Goal: Navigation & Orientation: Find specific page/section

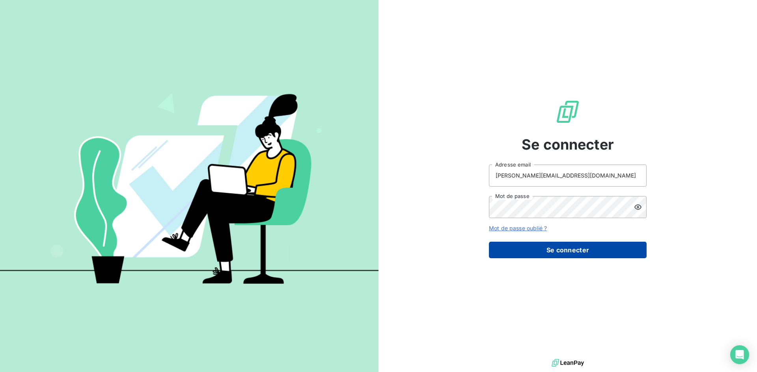
click at [557, 249] on button "Se connecter" at bounding box center [568, 250] width 158 height 17
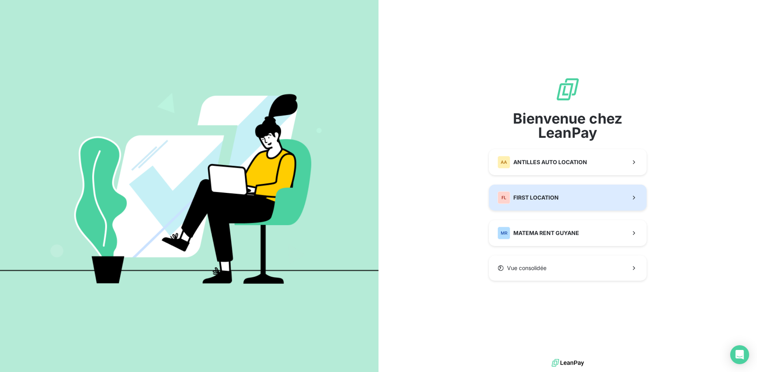
click at [548, 200] on span "FIRST LOCATION" at bounding box center [535, 198] width 45 height 8
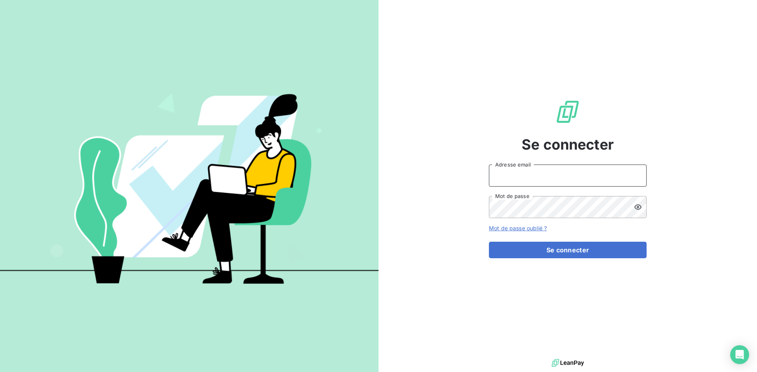
type input "[PERSON_NAME][EMAIL_ADDRESS][DOMAIN_NAME]"
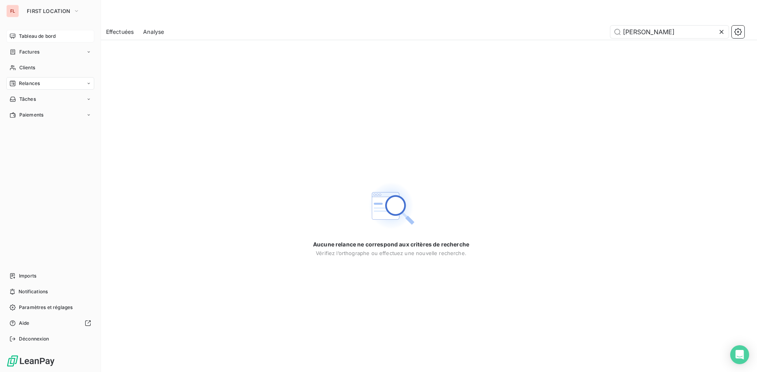
click at [49, 36] on span "Tableau de bord" at bounding box center [37, 36] width 37 height 7
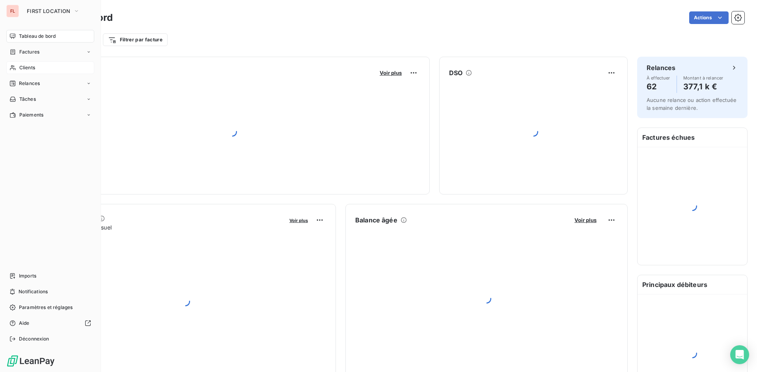
click at [45, 69] on div "Clients" at bounding box center [50, 67] width 88 height 13
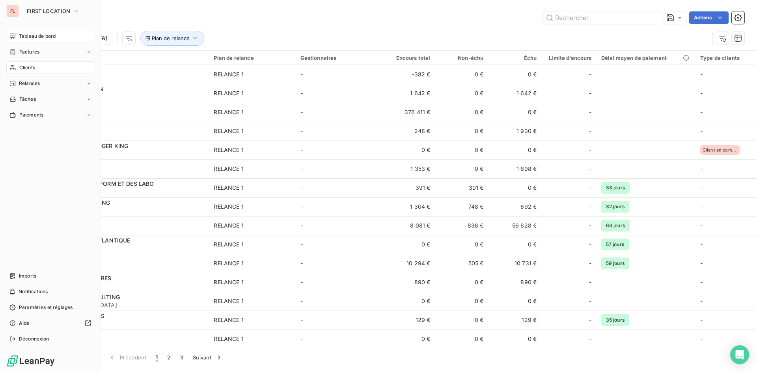
click at [49, 33] on span "Tableau de bord" at bounding box center [37, 36] width 37 height 7
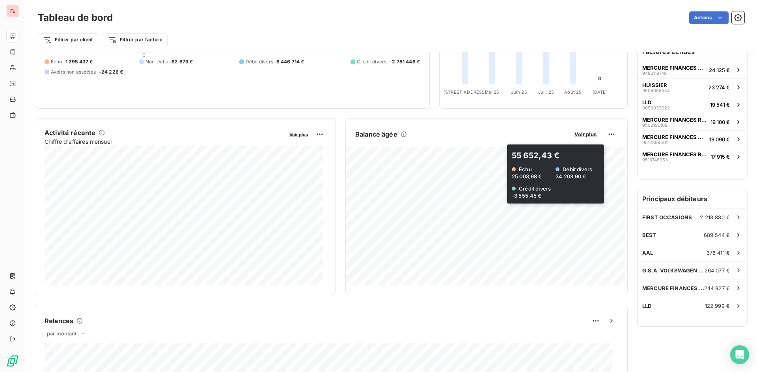
scroll to position [79, 0]
